Goal: Transaction & Acquisition: Download file/media

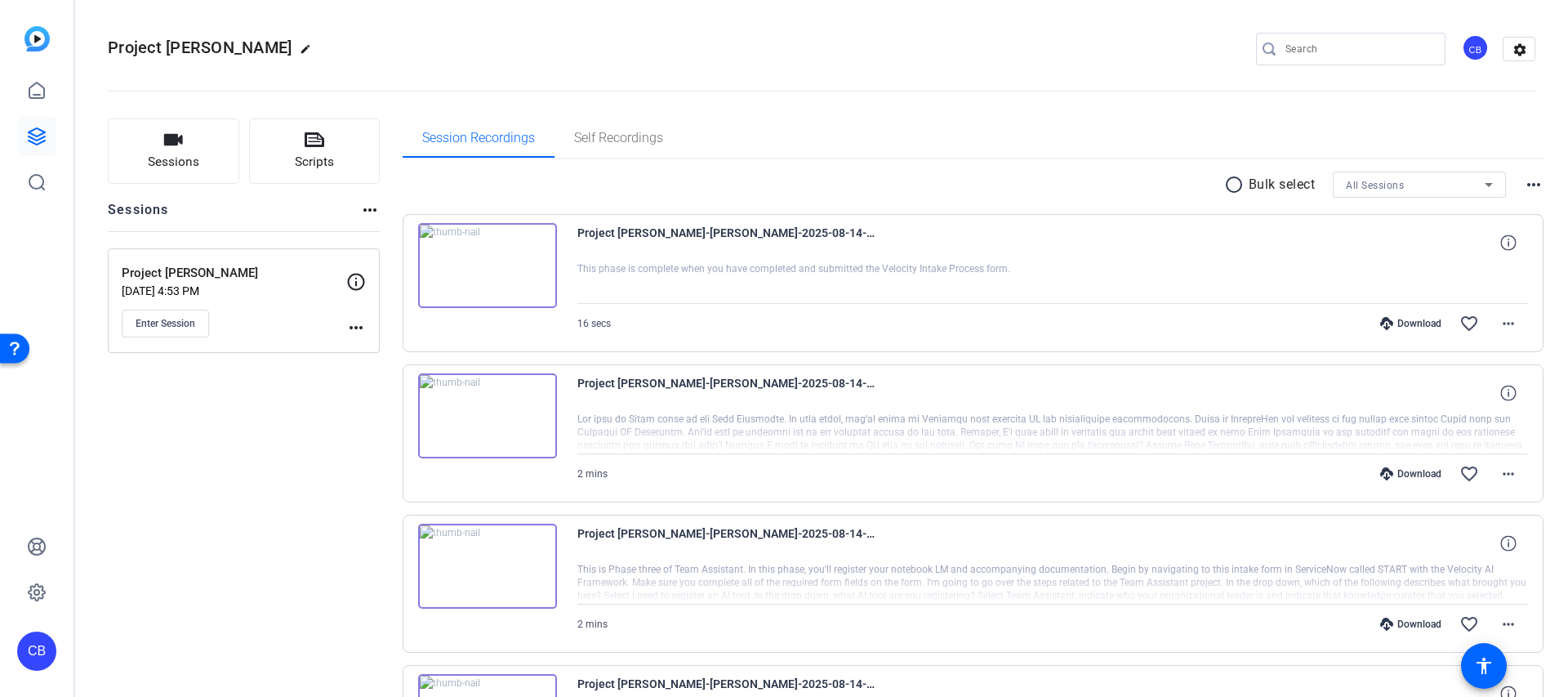
click at [53, 130] on link at bounding box center [36, 136] width 39 height 39
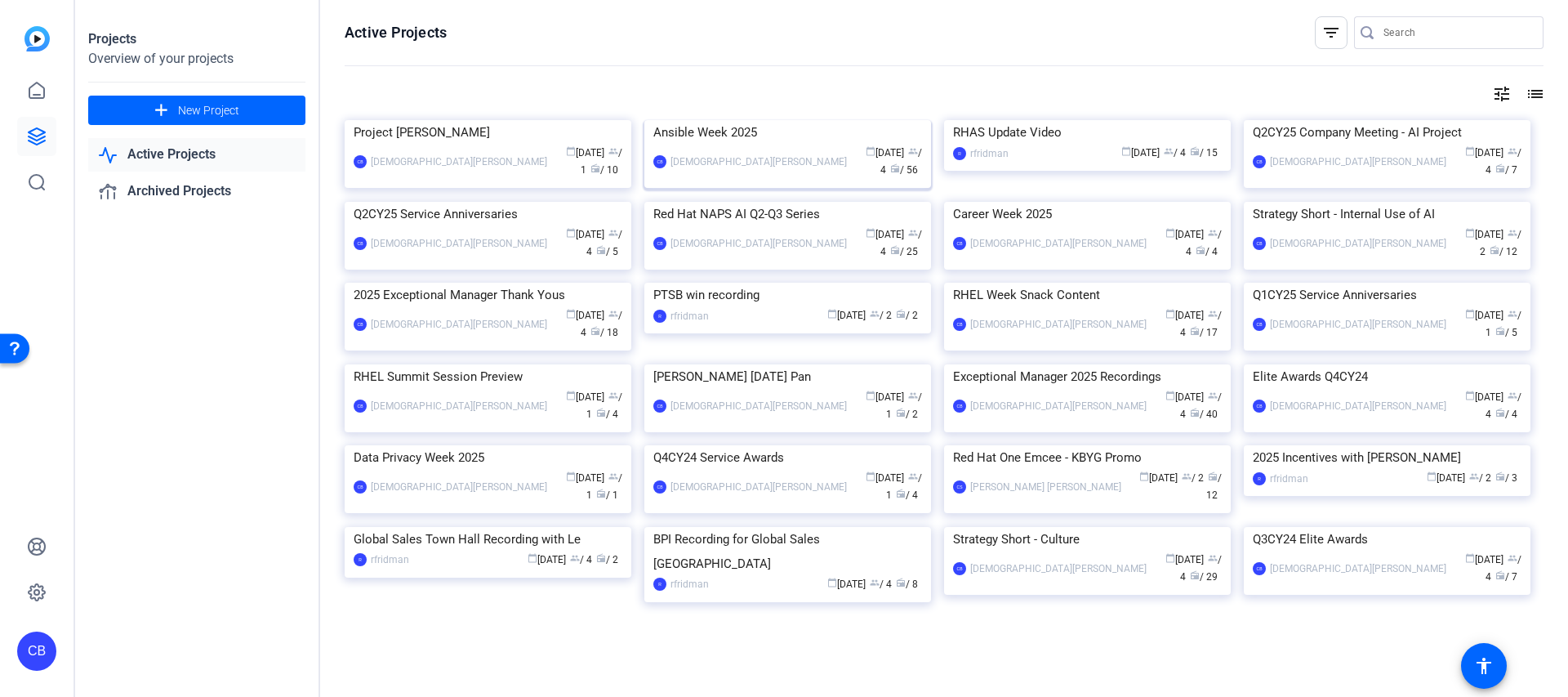
click at [682, 145] on div "Ansible Week 2025" at bounding box center [787, 132] width 268 height 25
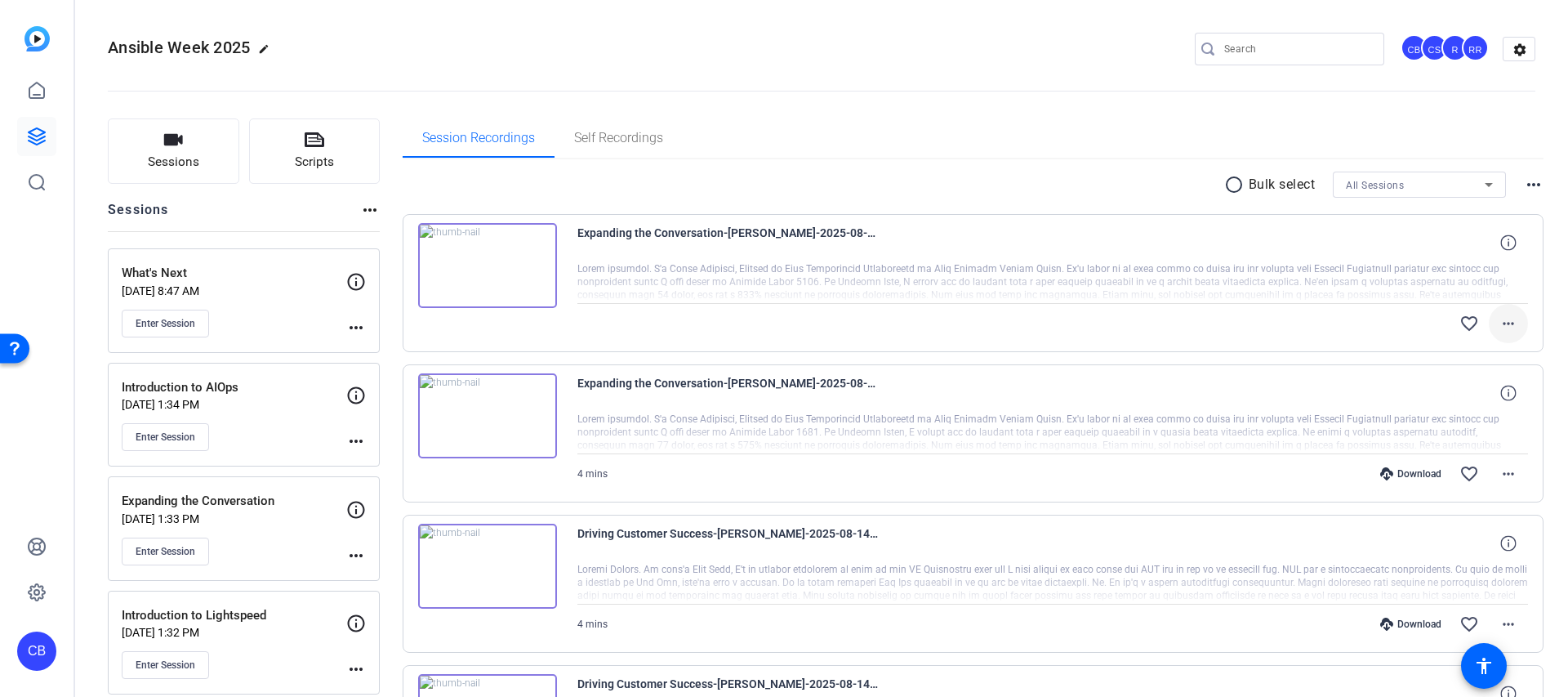
click at [1509, 326] on mat-icon "more_horiz" at bounding box center [1509, 324] width 20 height 20
click at [1509, 326] on div at bounding box center [784, 348] width 1568 height 697
click at [1505, 317] on mat-icon "more_horiz" at bounding box center [1509, 324] width 20 height 20
click at [1505, 317] on div at bounding box center [784, 348] width 1568 height 697
click at [1502, 318] on mat-icon "more_horiz" at bounding box center [1509, 324] width 20 height 20
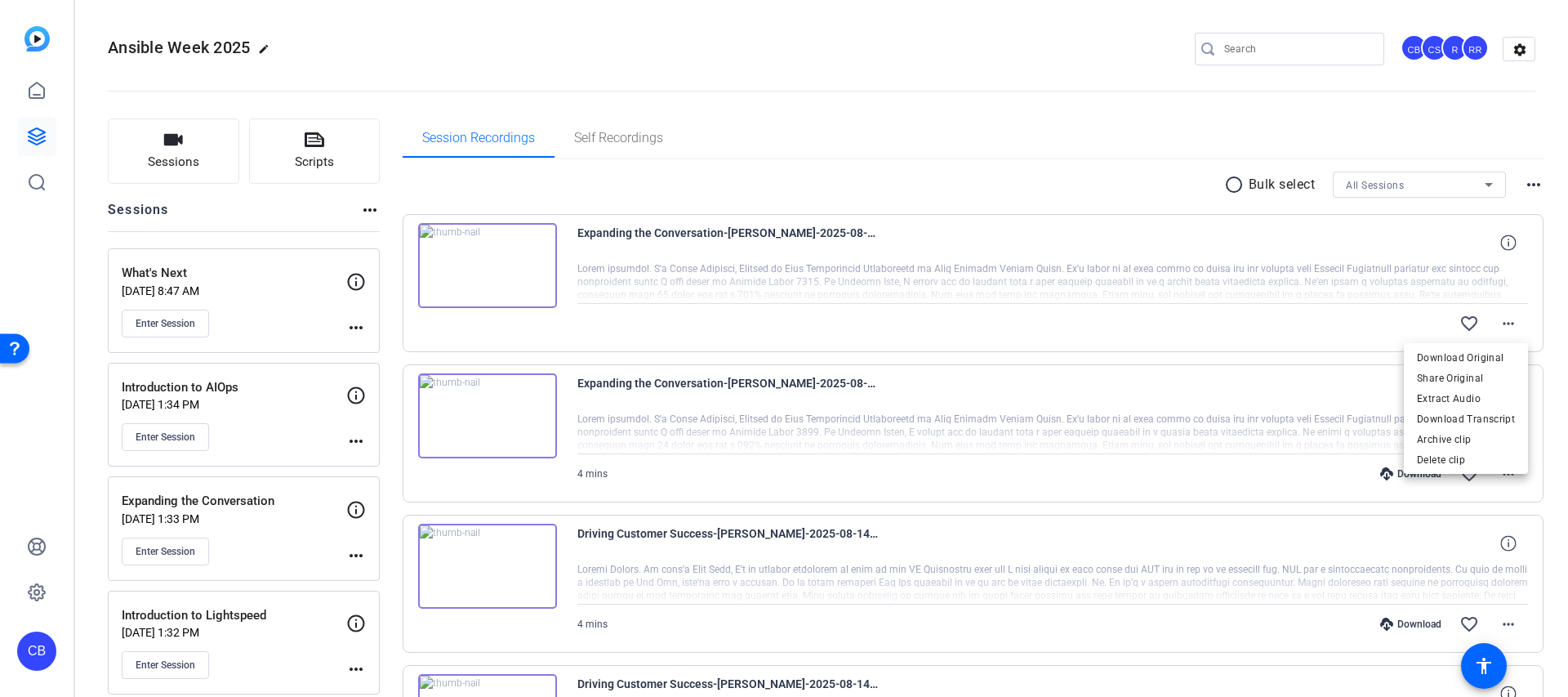
click at [1044, 185] on div at bounding box center [784, 348] width 1568 height 697
click at [1516, 328] on mat-icon "more_horiz" at bounding box center [1509, 324] width 20 height 20
click at [1472, 356] on span "Download Original" at bounding box center [1466, 358] width 98 height 20
